Goal: Feedback & Contribution: Contribute content

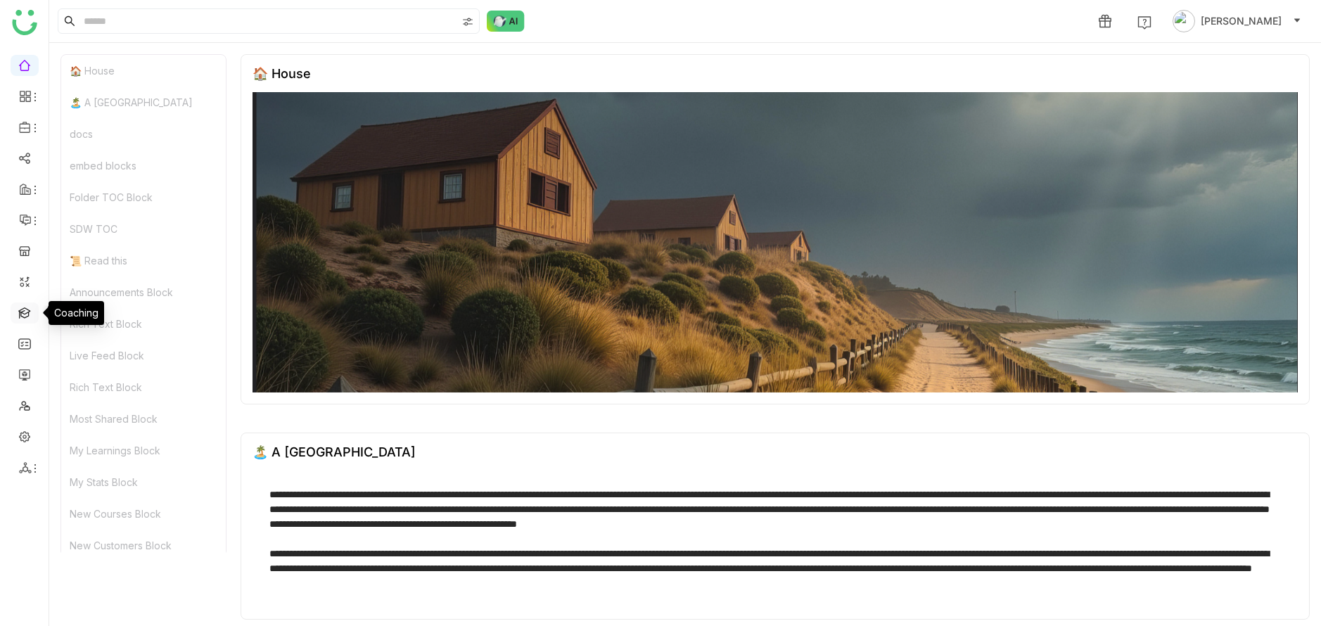
click at [30, 306] on link at bounding box center [24, 312] width 13 height 12
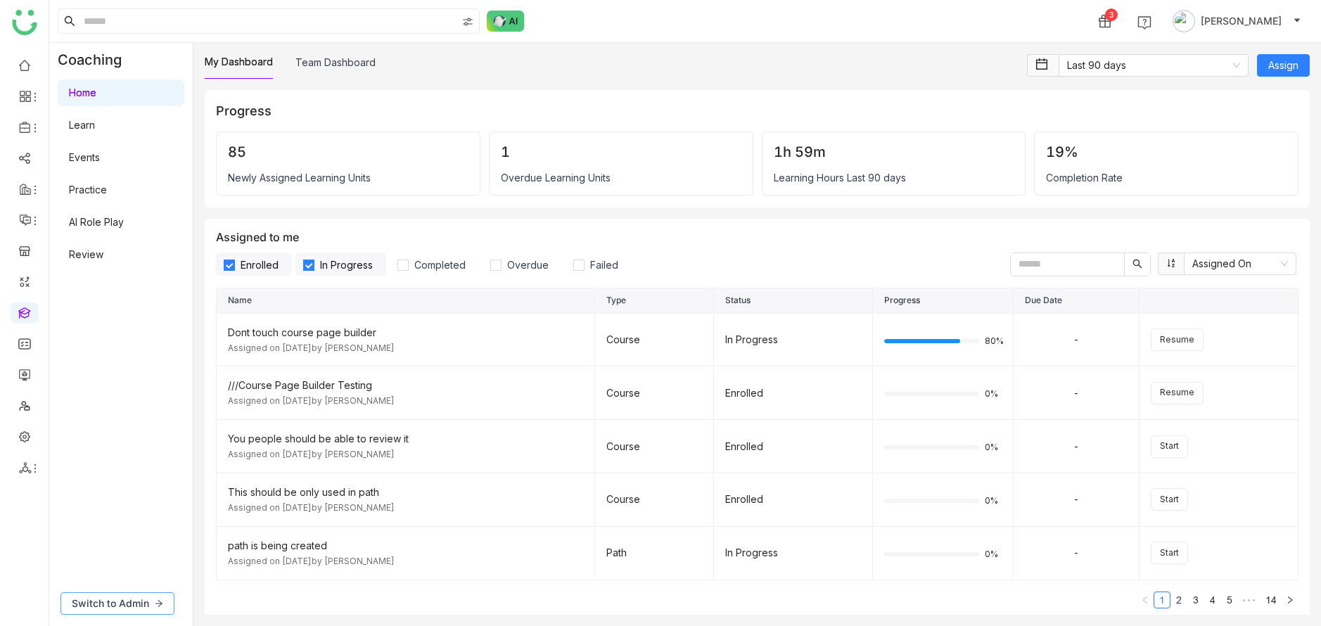
click at [143, 598] on span "Switch to Admin" at bounding box center [110, 603] width 77 height 15
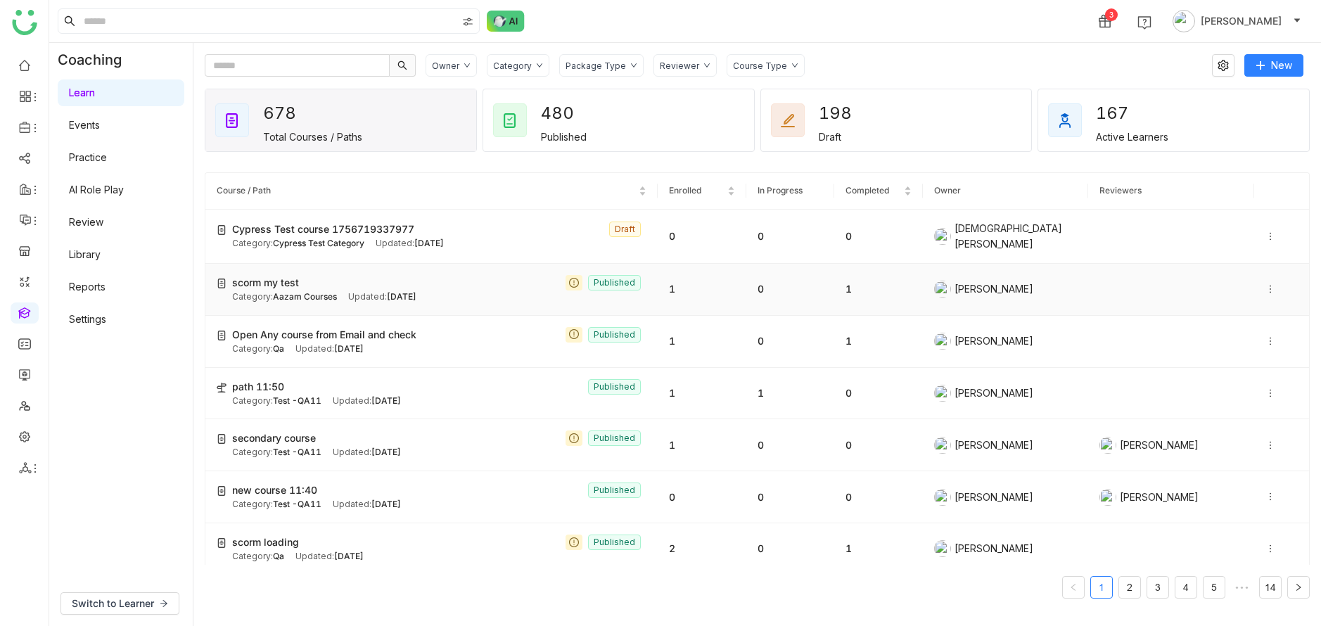
click at [418, 281] on div "scorm my test Published" at bounding box center [439, 282] width 414 height 15
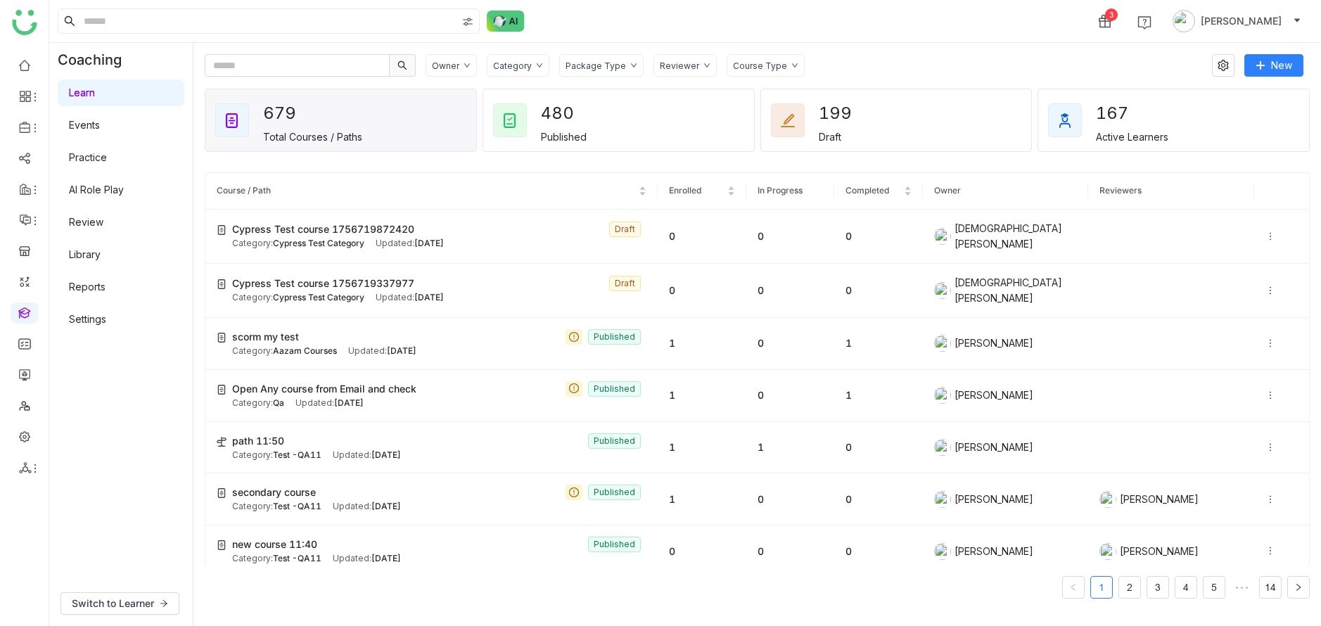
click at [101, 260] on link "Library" at bounding box center [85, 254] width 32 height 12
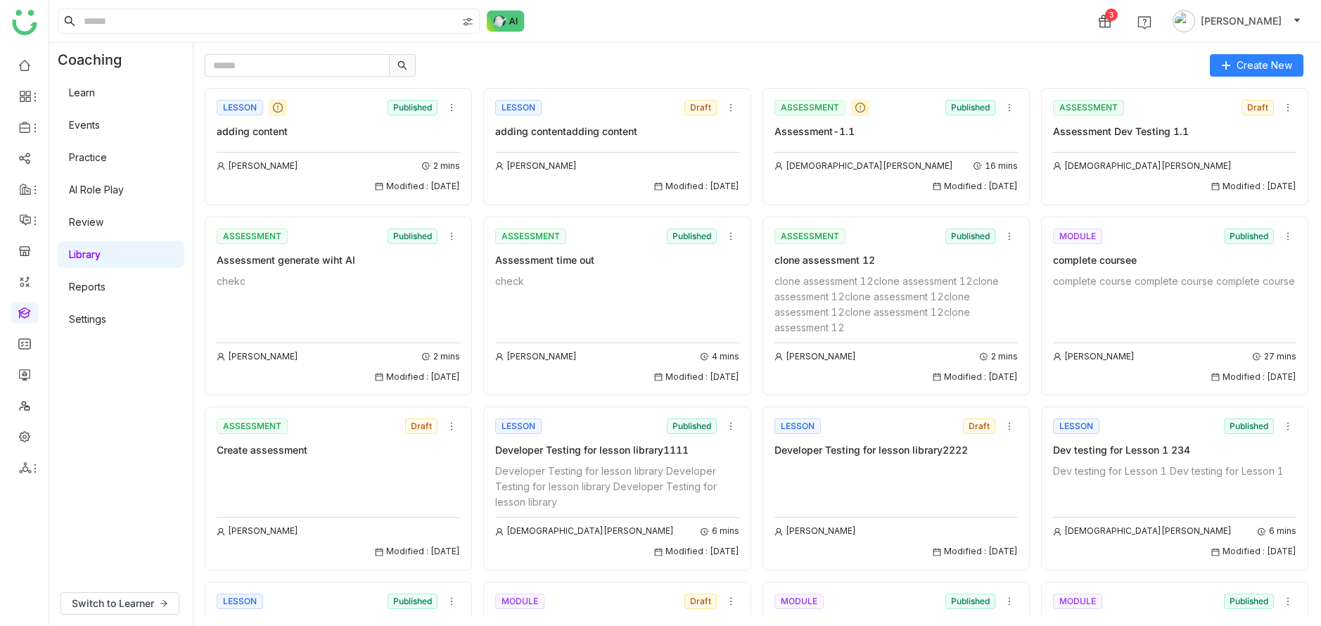
click at [386, 129] on div "adding content" at bounding box center [338, 131] width 243 height 15
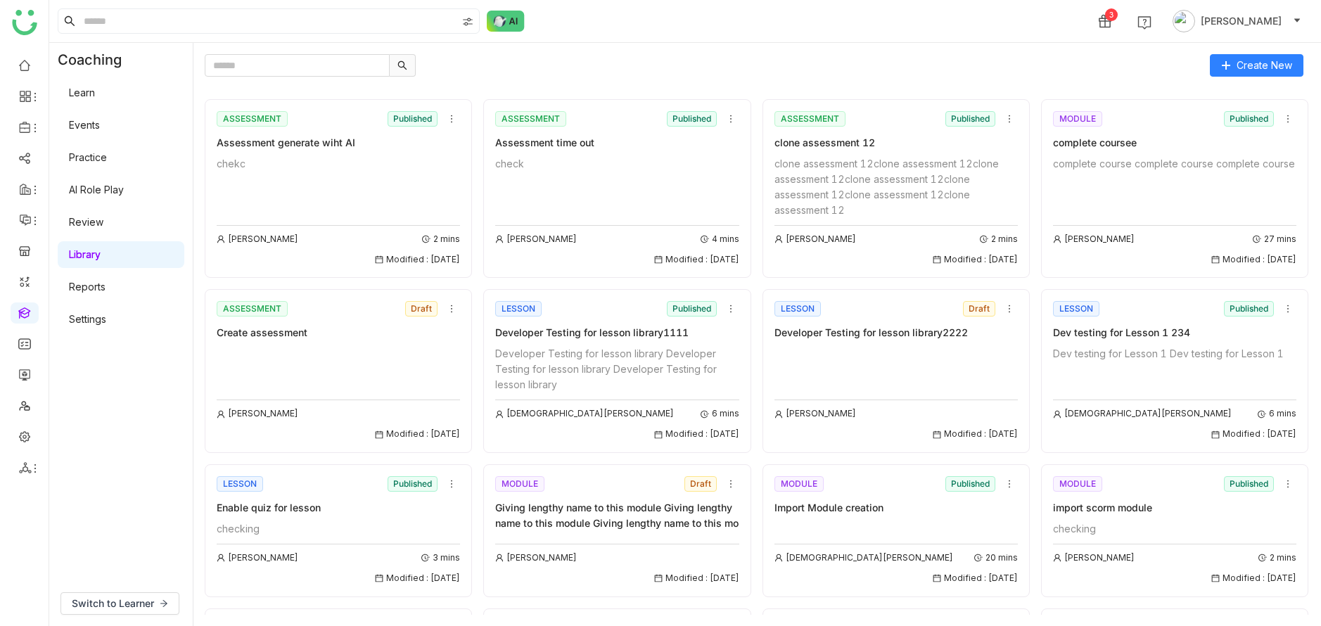
scroll to position [120, 0]
click at [1161, 508] on div "import scorm module" at bounding box center [1174, 505] width 243 height 15
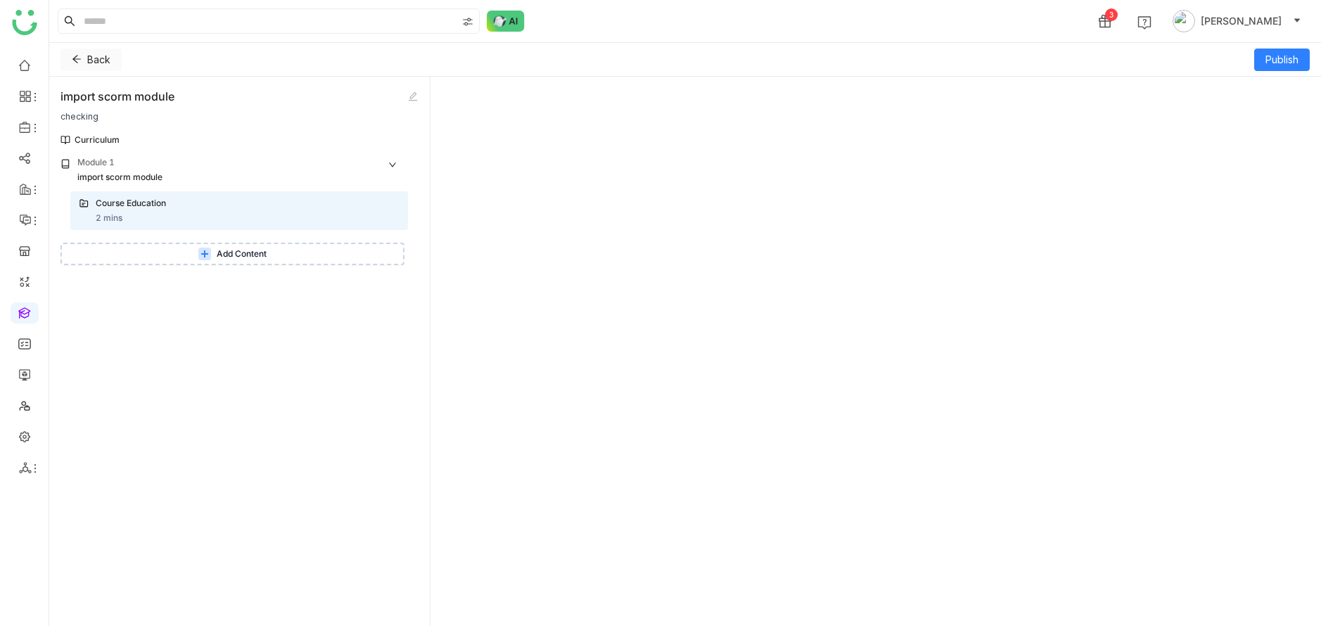
click at [84, 53] on button "Back" at bounding box center [90, 60] width 61 height 23
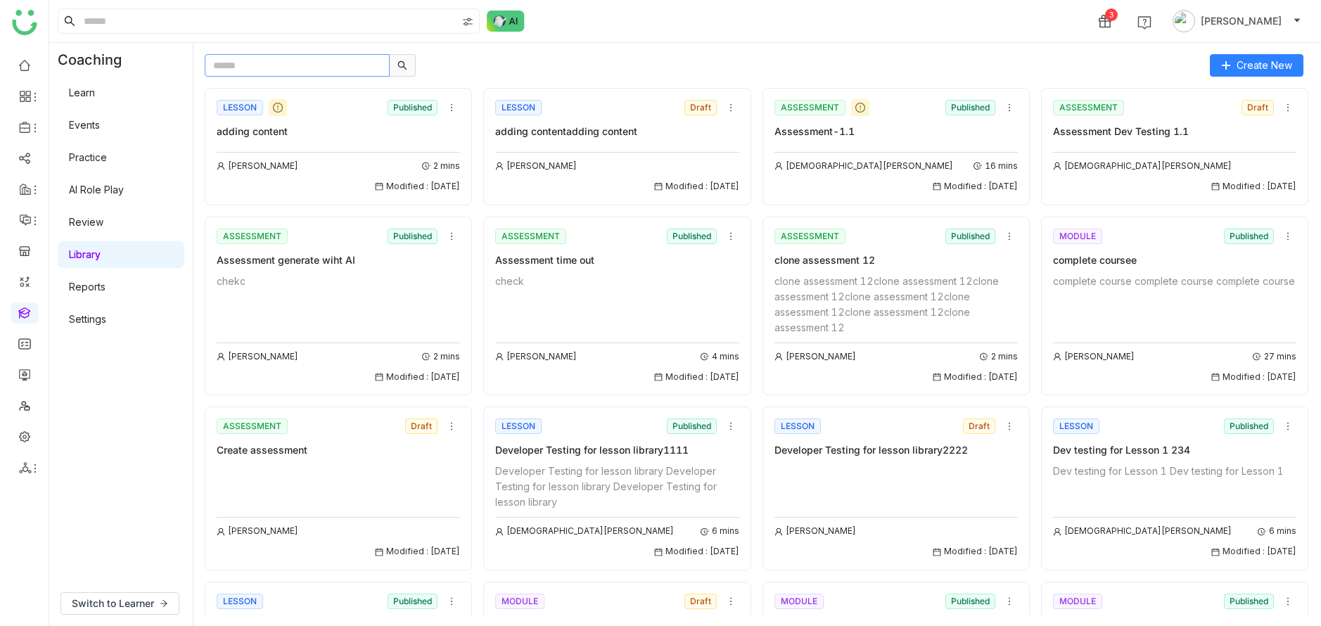
click at [329, 65] on input "text" at bounding box center [297, 65] width 185 height 23
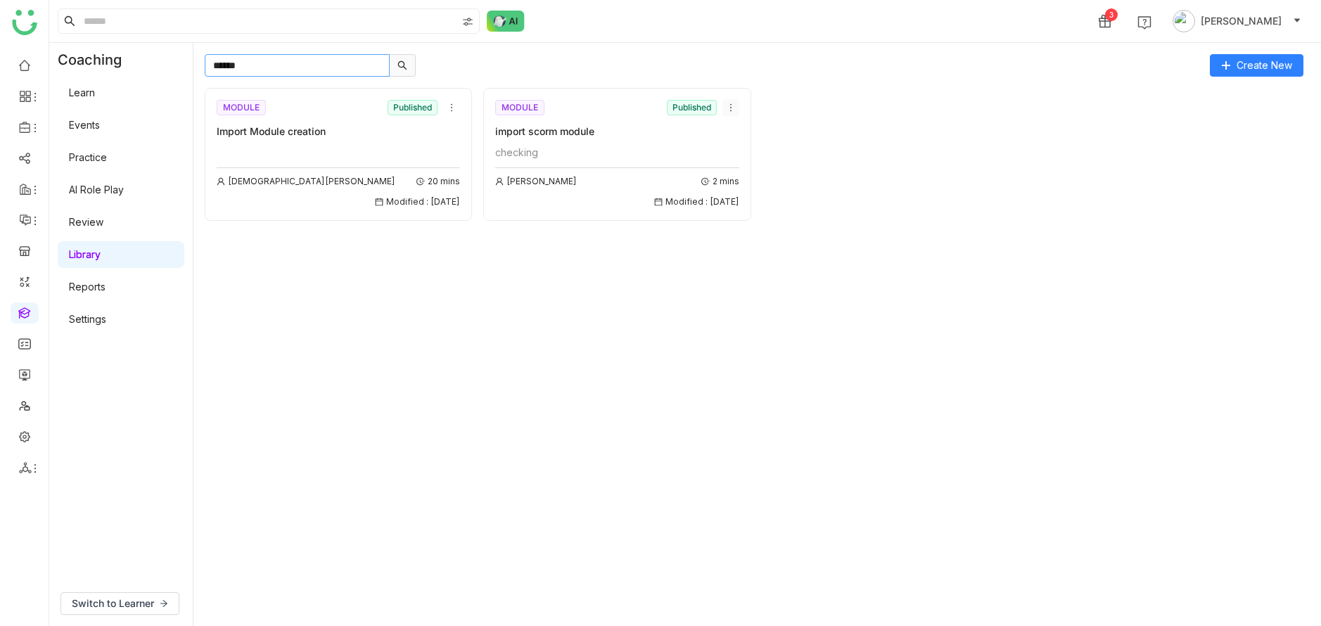
type input "******"
click at [724, 109] on nz-icon at bounding box center [730, 108] width 15 height 10
click at [753, 184] on span "Add to Course" at bounding box center [765, 186] width 68 height 15
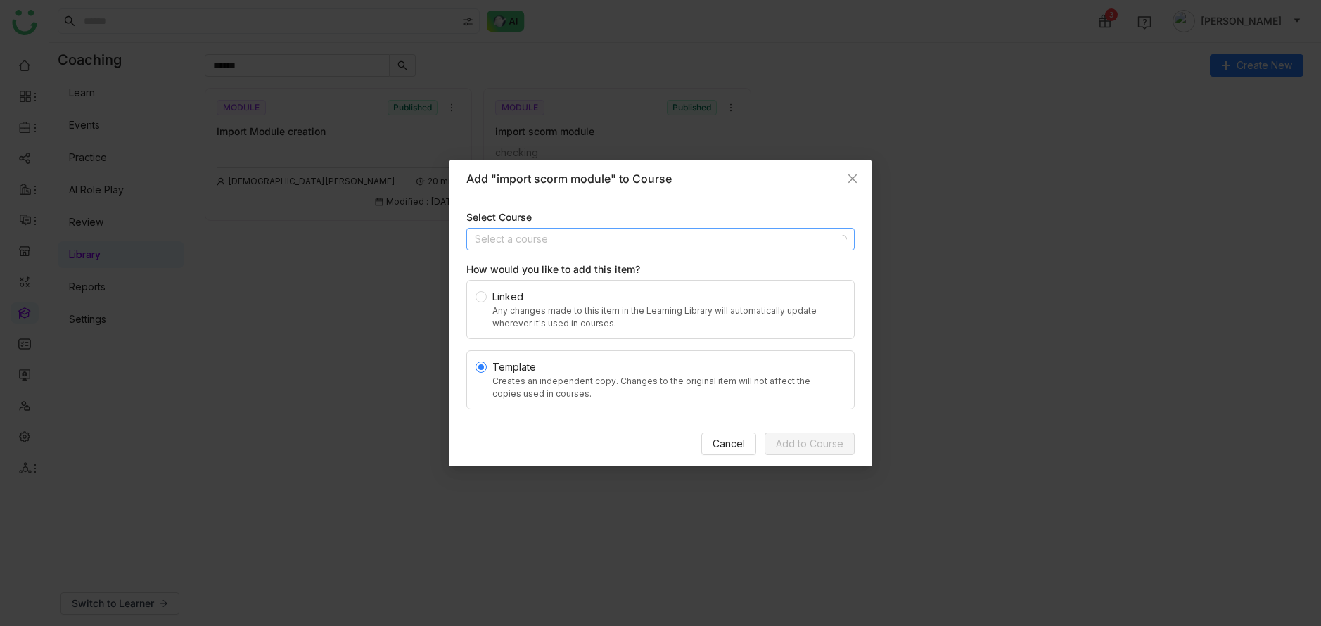
click at [738, 238] on input at bounding box center [656, 239] width 362 height 21
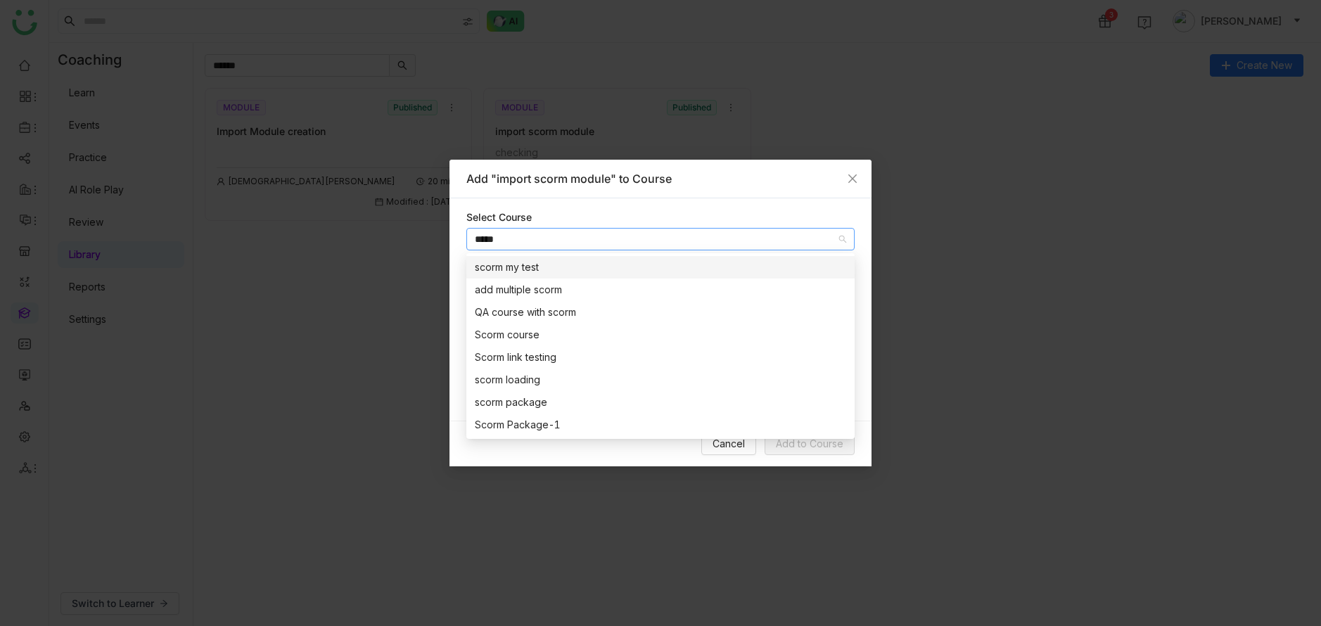
type input "*****"
click at [739, 262] on div "scorm my test" at bounding box center [660, 267] width 371 height 15
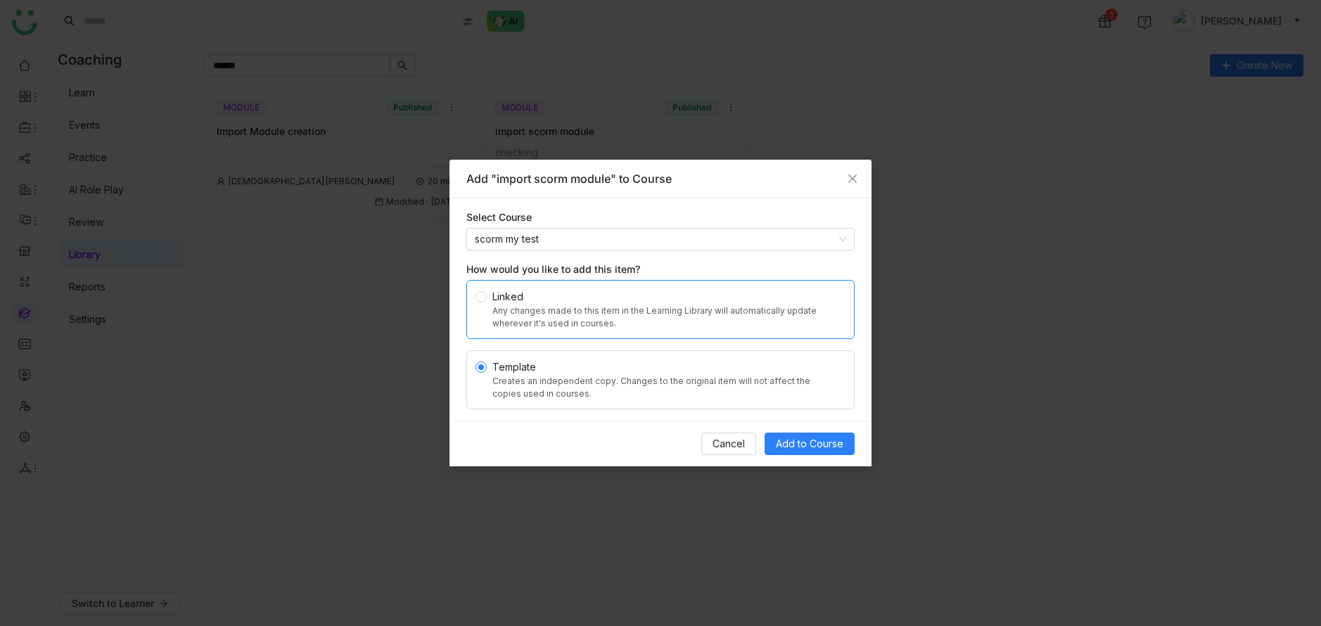
click at [692, 320] on div "Any changes made to this item in the Learning Library will automatically update…" at bounding box center [665, 317] width 347 height 25
click at [792, 444] on span "Add to Course" at bounding box center [810, 443] width 68 height 15
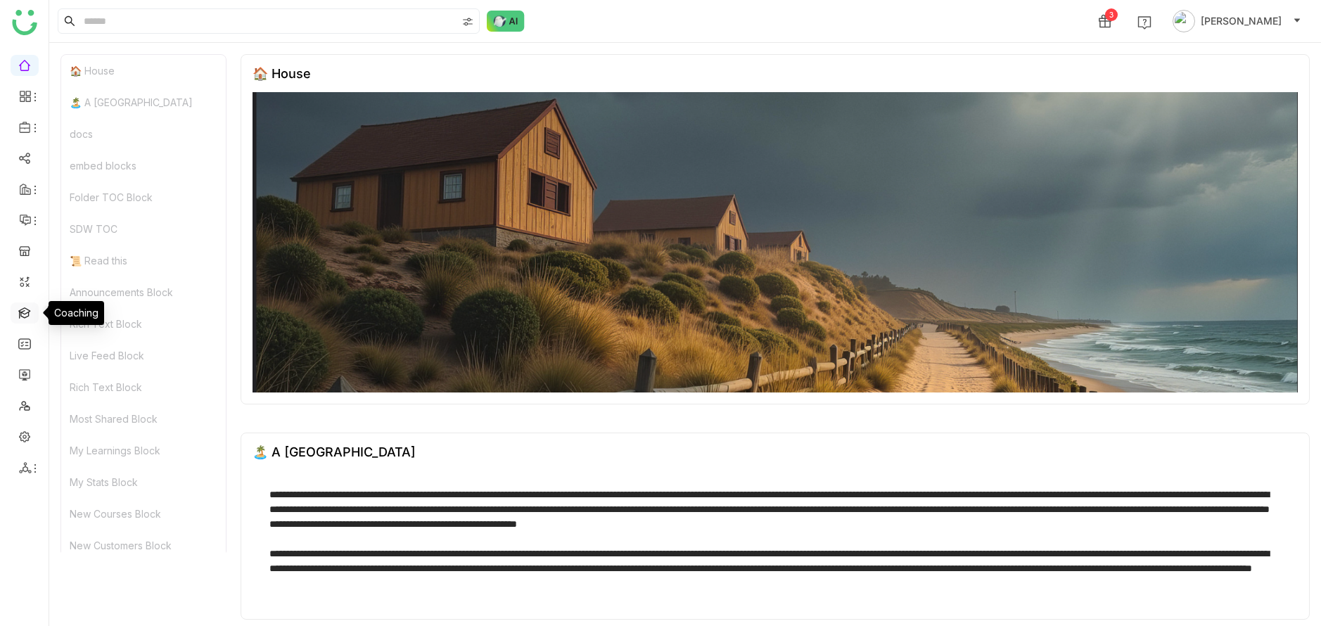
click at [22, 310] on link at bounding box center [24, 312] width 13 height 12
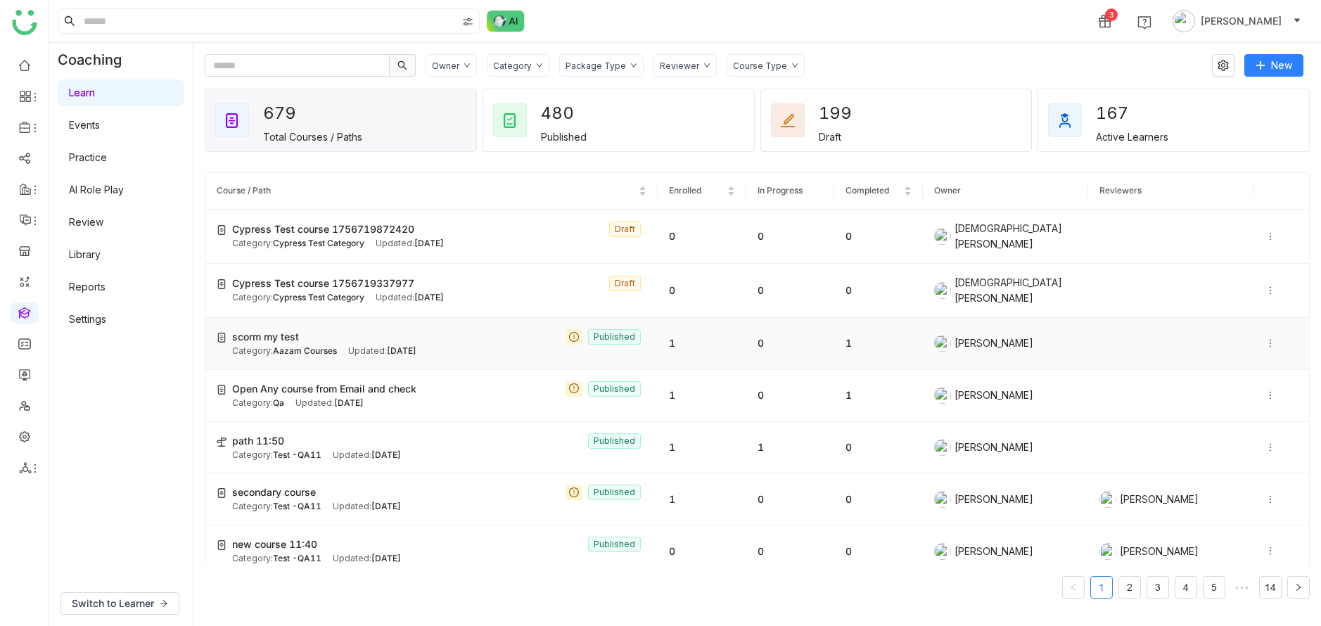
click at [315, 345] on span "Aazam Courses" at bounding box center [305, 350] width 64 height 11
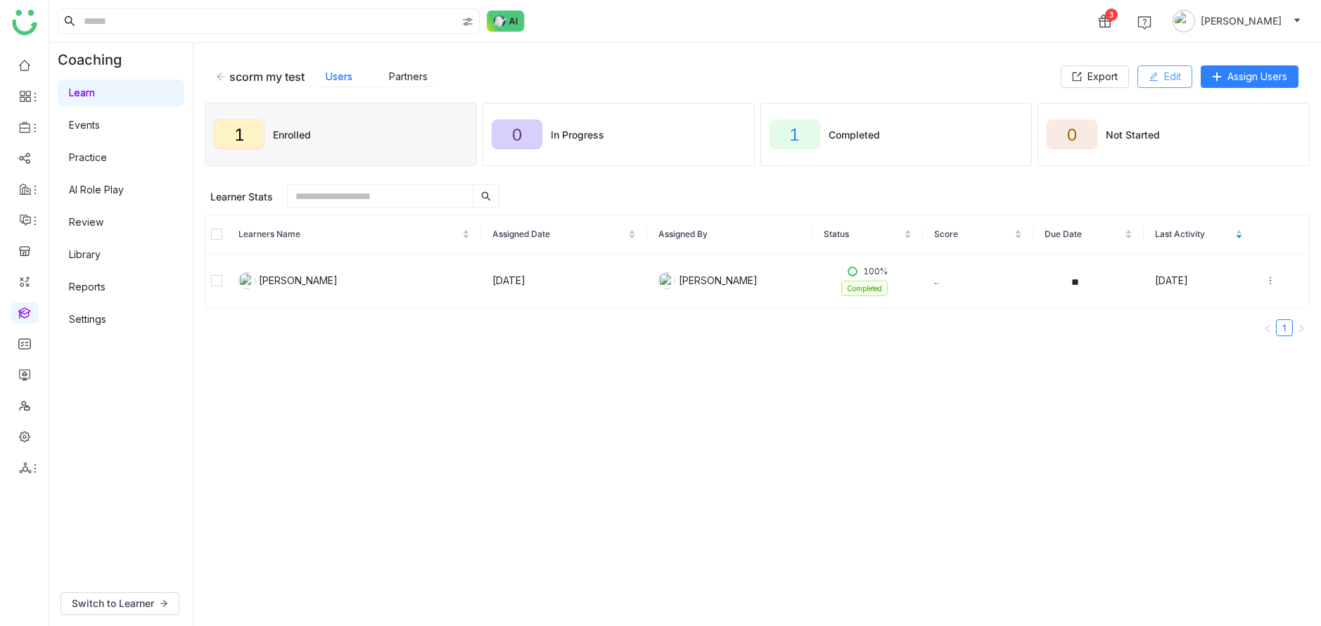
click at [1184, 73] on button "Edit" at bounding box center [1164, 76] width 55 height 23
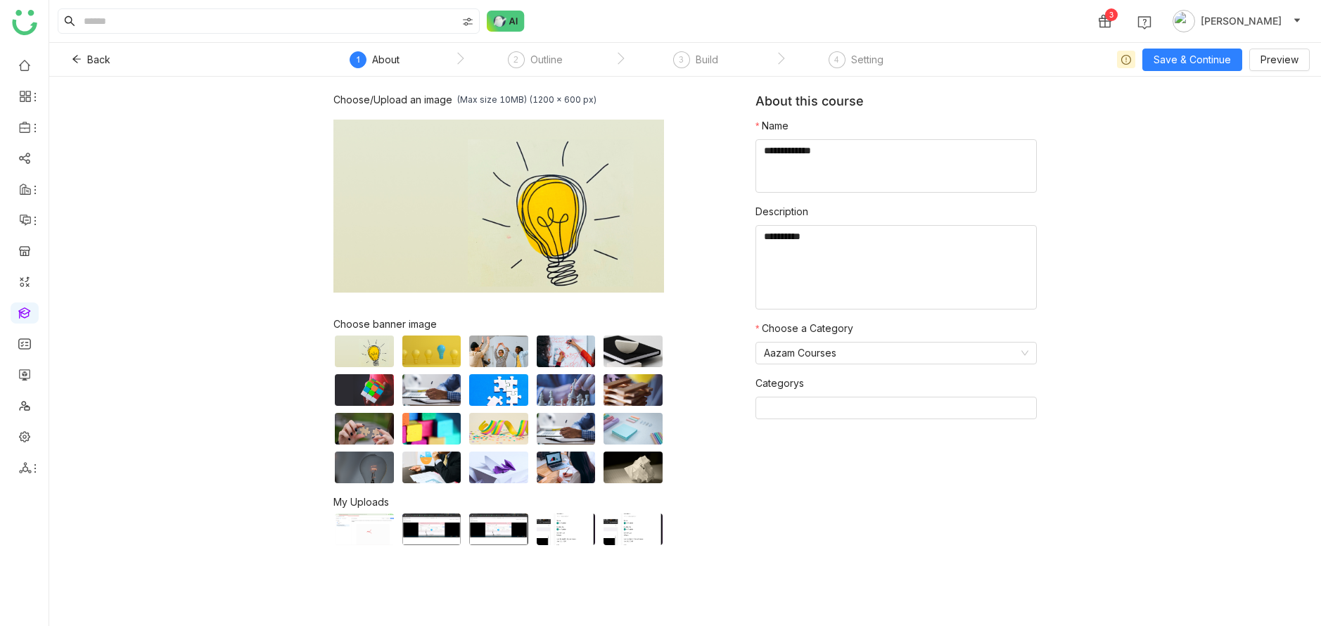
click at [700, 49] on nz-steps "1 About 2 Outline 3 Build 4 Setting" at bounding box center [619, 60] width 633 height 34
click at [700, 63] on div "Build" at bounding box center [707, 59] width 23 height 17
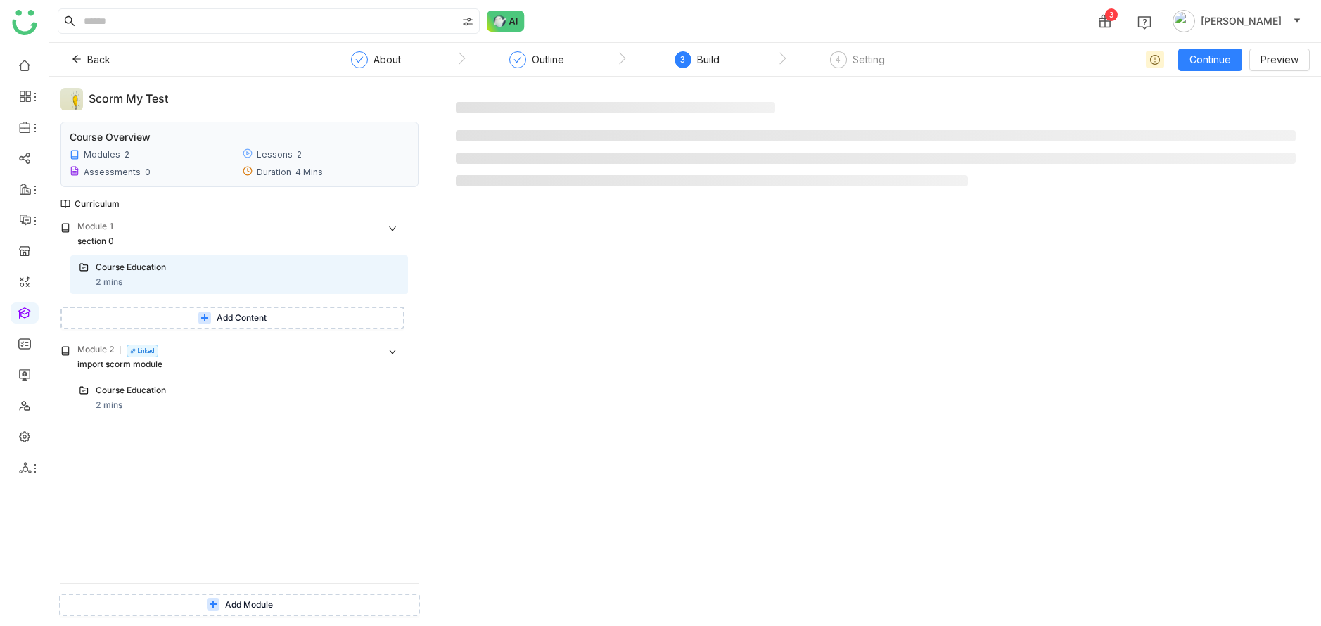
click at [233, 395] on div "Course Education" at bounding box center [230, 390] width 268 height 13
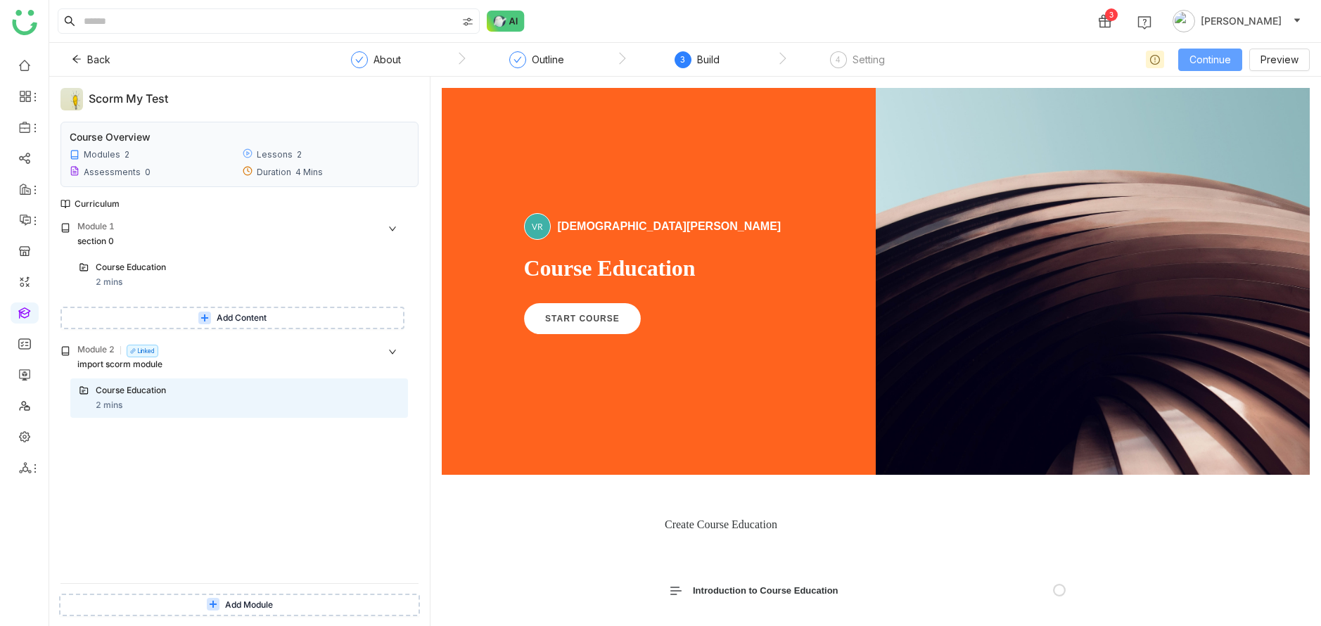
click at [1221, 65] on span "Continue" at bounding box center [1209, 59] width 41 height 15
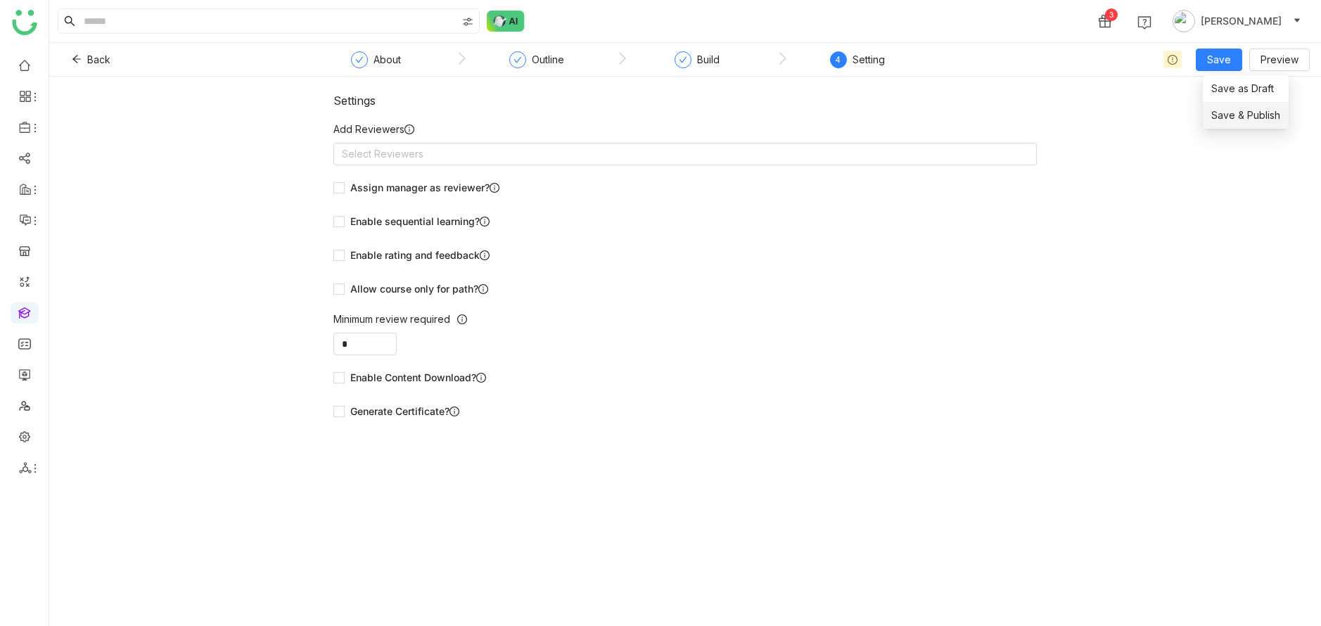
click at [1232, 111] on span "Save & Publish" at bounding box center [1245, 115] width 69 height 15
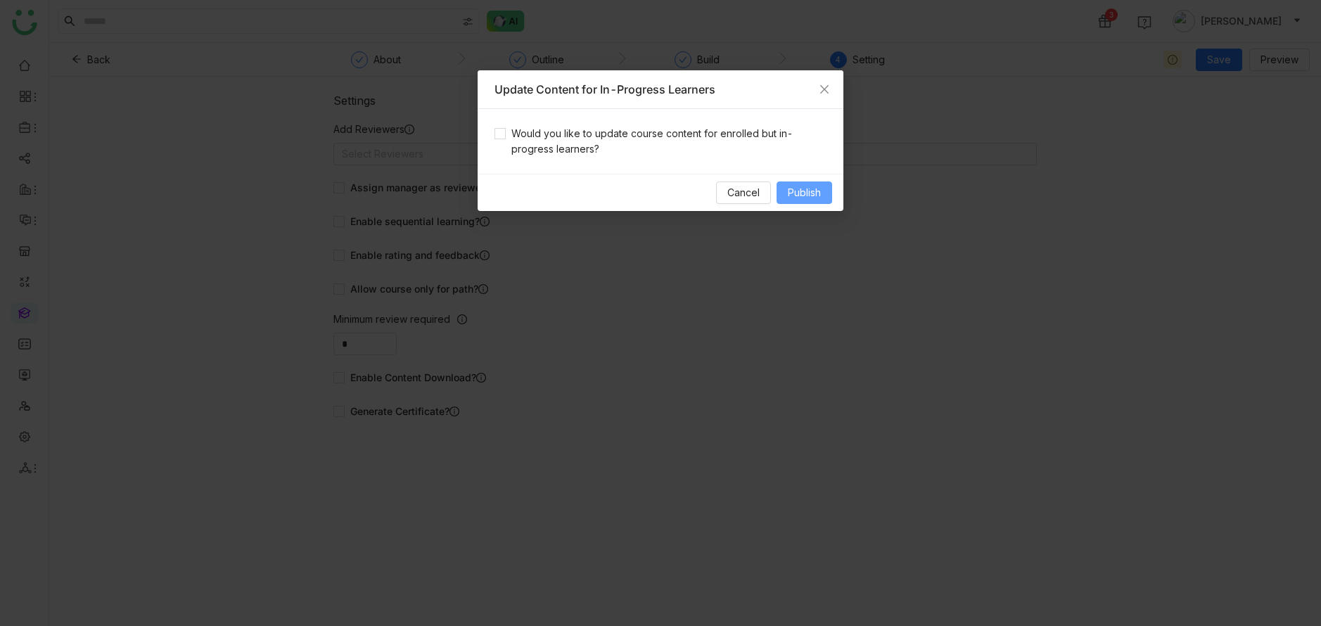
click at [788, 185] on span "Publish" at bounding box center [804, 192] width 33 height 15
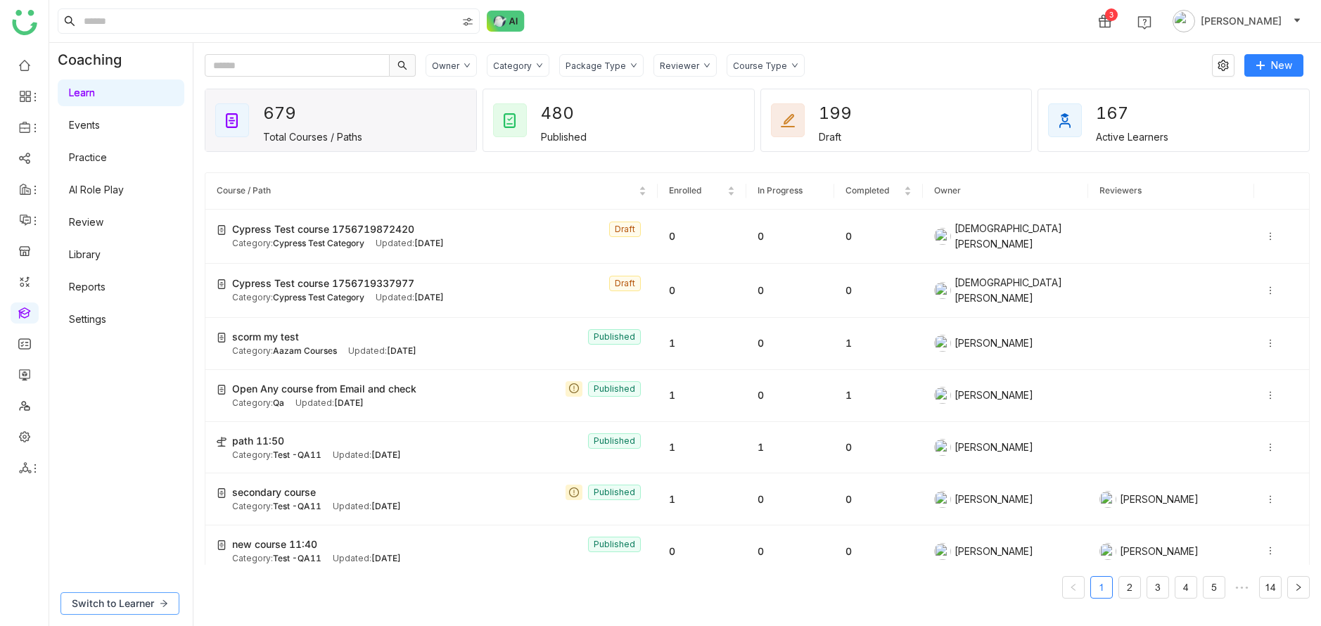
click at [125, 613] on button "Switch to Learner" at bounding box center [119, 603] width 119 height 23
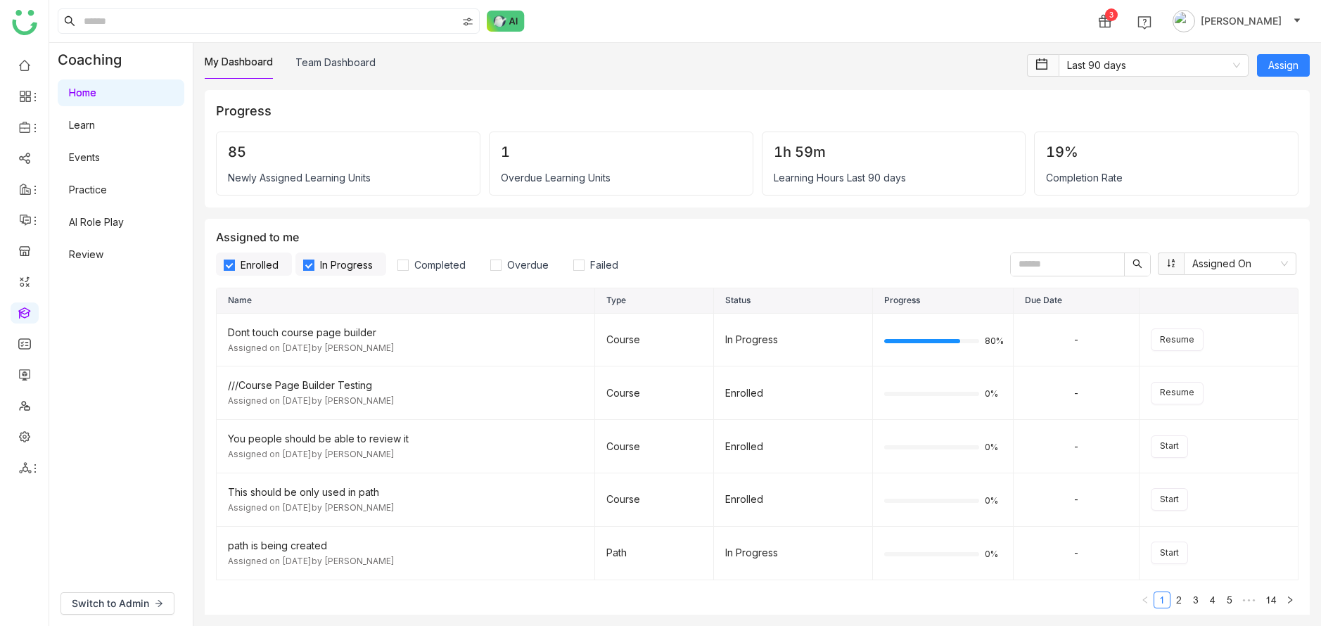
click at [95, 123] on link "Learn" at bounding box center [82, 125] width 26 height 12
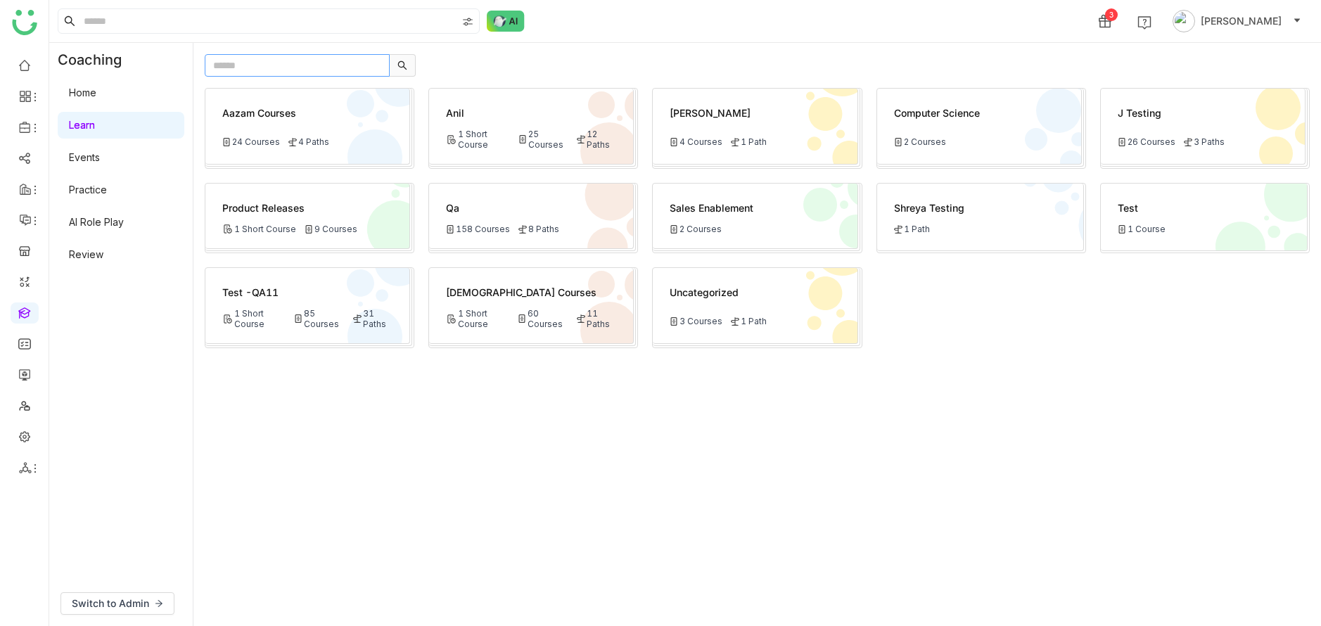
click at [270, 72] on input "text" at bounding box center [297, 65] width 185 height 23
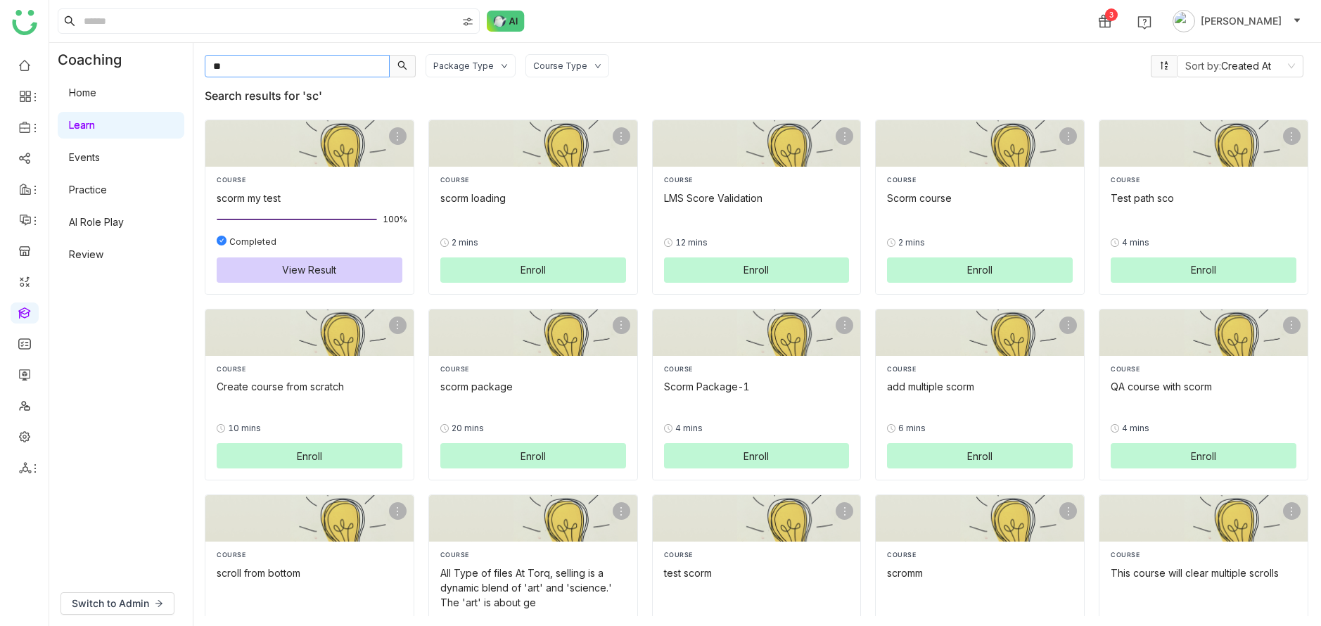
type input "**"
